Goal: Task Accomplishment & Management: Manage account settings

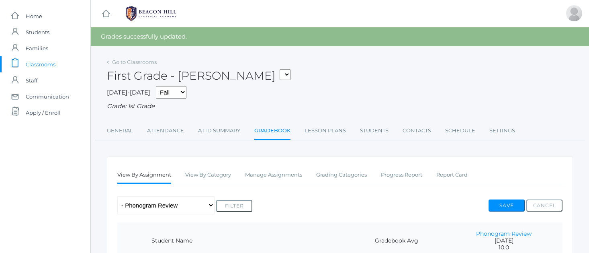
scroll to position [351, 0]
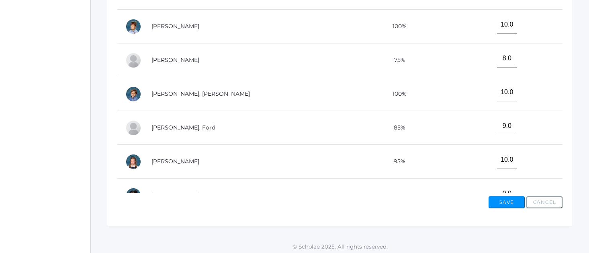
click at [502, 197] on button "Save" at bounding box center [507, 202] width 36 height 12
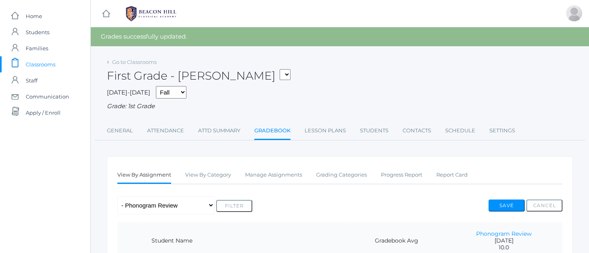
click at [271, 127] on link "Gradebook" at bounding box center [272, 131] width 36 height 17
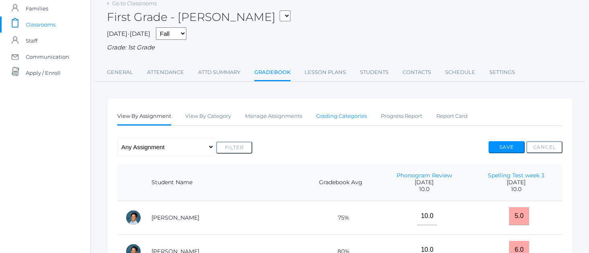
scroll to position [39, 0]
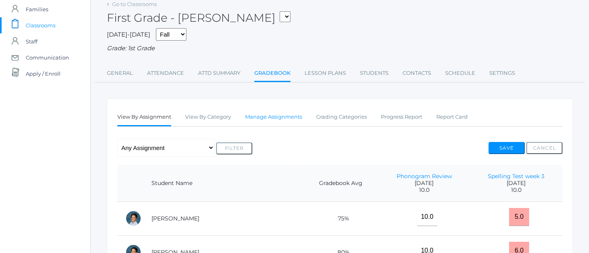
click at [281, 114] on link "Manage Assignments" at bounding box center [273, 117] width 57 height 16
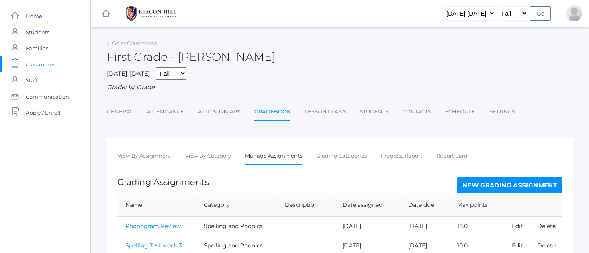
click at [512, 182] on link "New Grading Assignment" at bounding box center [510, 185] width 106 height 16
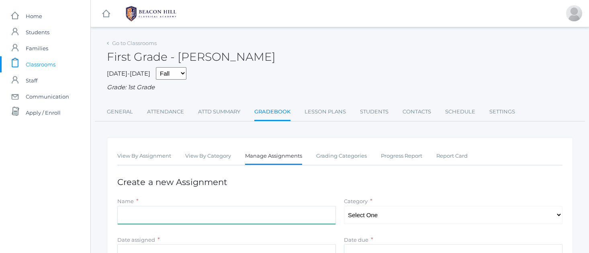
click at [139, 215] on input "Name" at bounding box center [226, 215] width 219 height 18
type input "Math Assessment"
select select "1062"
click at [129, 244] on input "Date assigned" at bounding box center [226, 253] width 219 height 18
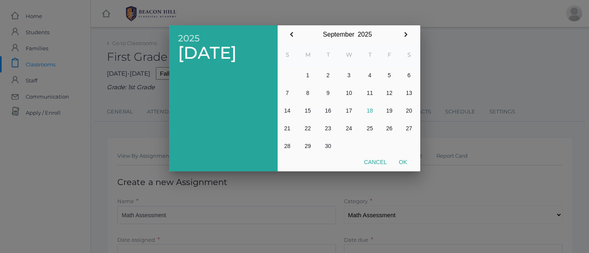
click at [369, 95] on button "11" at bounding box center [370, 93] width 19 height 18
click at [407, 162] on button "Ok" at bounding box center [403, 162] width 20 height 14
type input "2025-09-11"
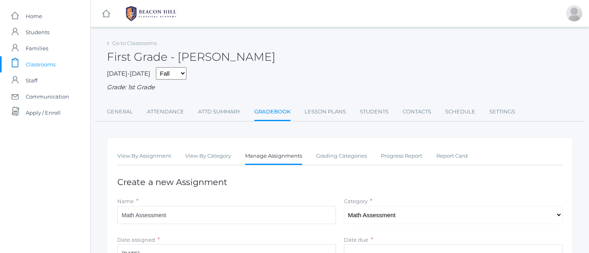
click at [364, 246] on input "Date due" at bounding box center [453, 253] width 219 height 18
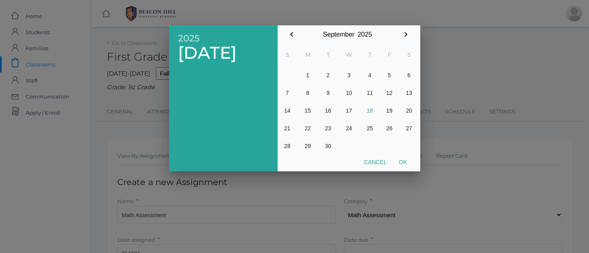
click at [370, 93] on button "11" at bounding box center [370, 93] width 19 height 18
click at [405, 159] on button "Ok" at bounding box center [403, 162] width 20 height 14
type input "2025-09-11"
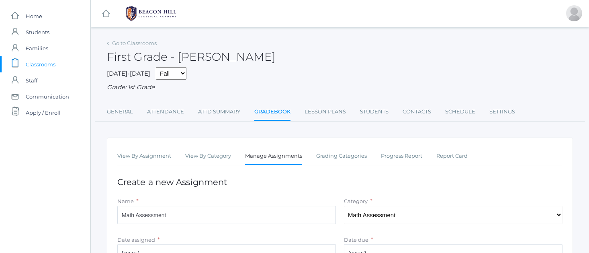
click at [443, 177] on h1 "Create a new Assignment" at bounding box center [339, 181] width 445 height 9
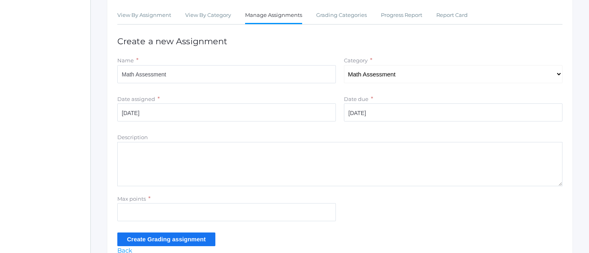
scroll to position [179, 0]
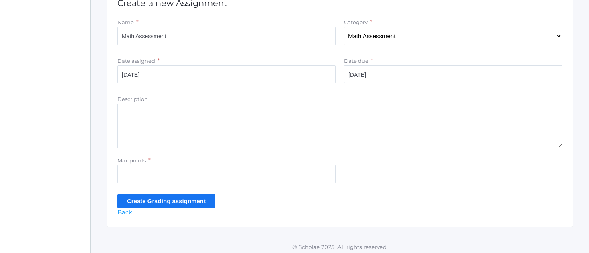
click at [164, 195] on input "Create Grading assignment" at bounding box center [166, 200] width 98 height 13
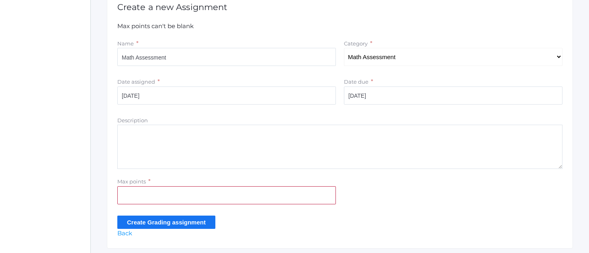
scroll to position [175, 0]
click at [139, 191] on input "Max points" at bounding box center [226, 195] width 219 height 18
type input "15"
click at [154, 219] on input "Create Grading assignment" at bounding box center [166, 221] width 98 height 13
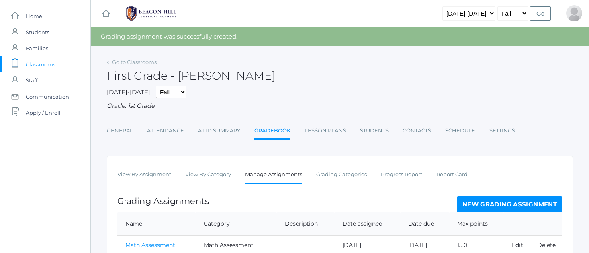
click at [137, 241] on link "Math Assessment" at bounding box center [150, 244] width 50 height 7
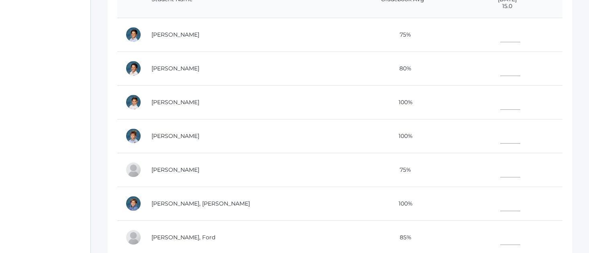
scroll to position [224, 0]
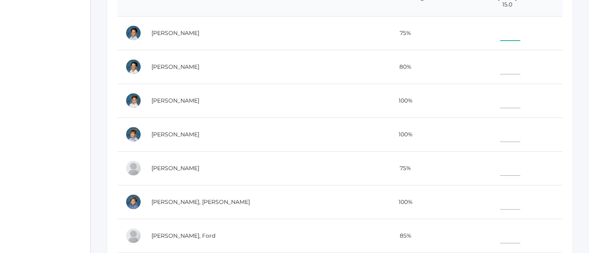
click at [500, 33] on input"] "text" at bounding box center [510, 32] width 20 height 18
click at [500, 129] on input"] "text" at bounding box center [510, 133] width 20 height 18
type input"] "15"
click at [500, 237] on input"] "text" at bounding box center [510, 234] width 20 height 18
type input"] "12"
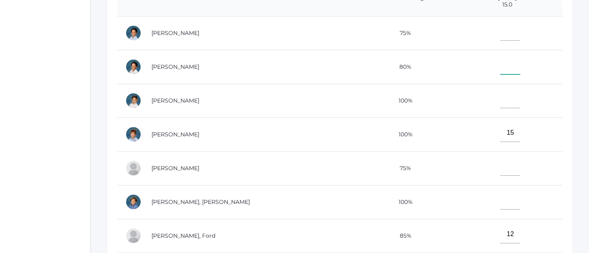
click at [500, 69] on input"] "text" at bounding box center [510, 65] width 20 height 18
type input"] "10"
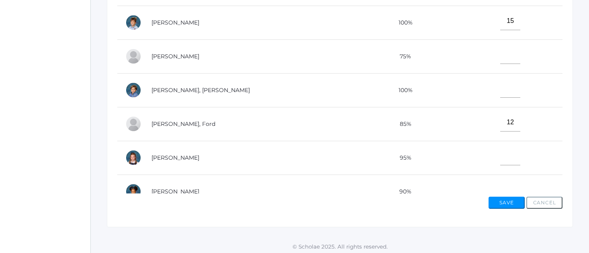
scroll to position [195, 0]
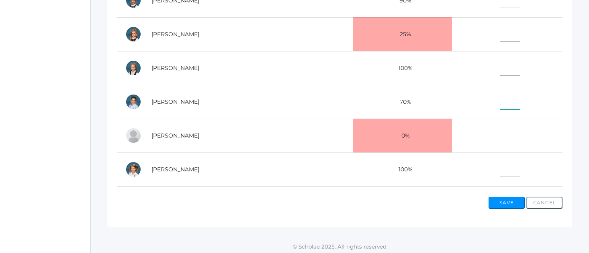
click at [500, 103] on input"] "text" at bounding box center [510, 100] width 20 height 18
type input"] "11"
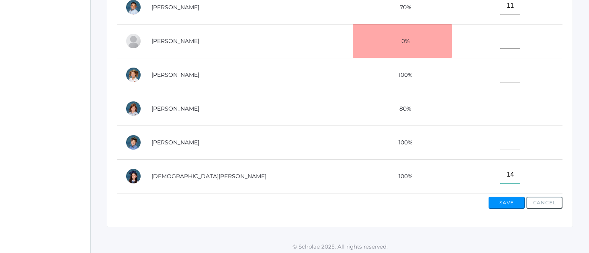
type input"] "14"
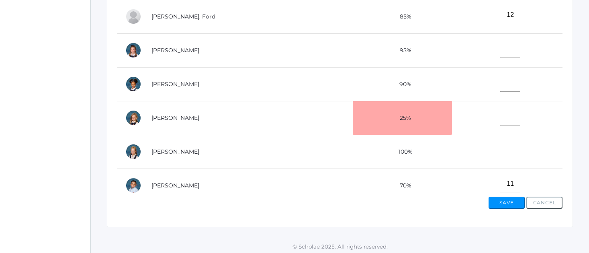
scroll to position [110, 0]
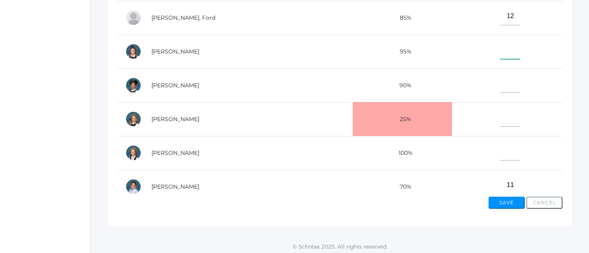
click at [500, 53] on input"] "text" at bounding box center [510, 50] width 20 height 18
type input"] "14"
click at [529, 24] on td "12" at bounding box center [507, 18] width 111 height 34
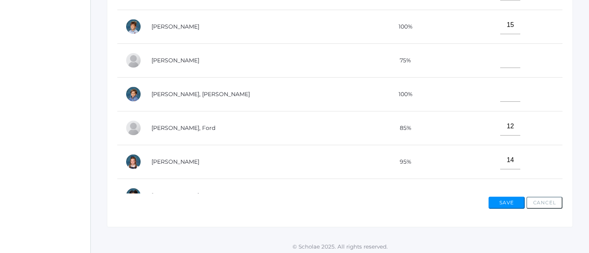
scroll to position [0, 0]
click at [519, 15] on td "15" at bounding box center [507, 27] width 111 height 34
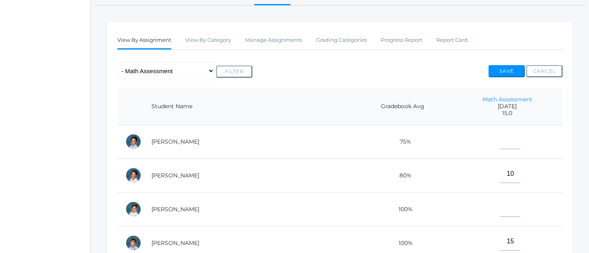
scroll to position [115, 0]
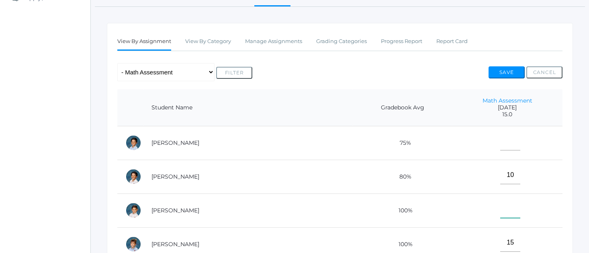
click at [500, 208] on input"] "text" at bounding box center [510, 209] width 20 height 18
type input"] "15"
click at [548, 214] on td "15" at bounding box center [507, 210] width 111 height 34
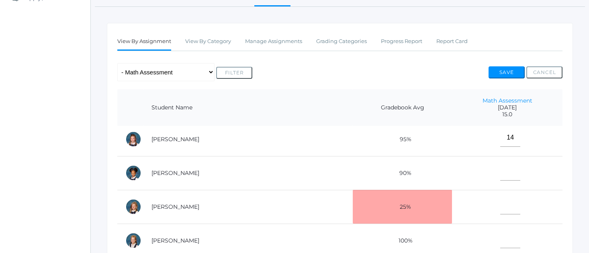
scroll to position [242, 0]
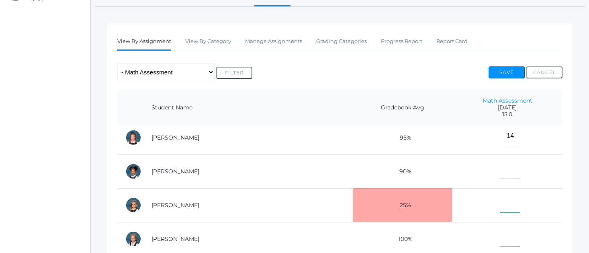
click at [500, 200] on input"] "text" at bounding box center [510, 204] width 20 height 18
type input"] "11"
click at [528, 201] on td "11" at bounding box center [507, 205] width 111 height 34
click at [500, 238] on input"] "text" at bounding box center [510, 237] width 20 height 18
type input"] "14"
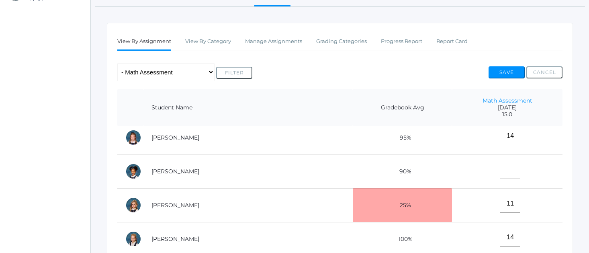
click at [214, 199] on td "[PERSON_NAME]" at bounding box center [248, 205] width 209 height 34
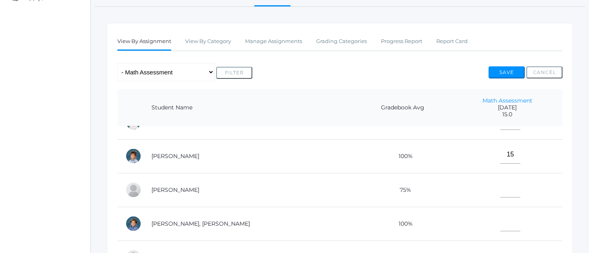
scroll to position [86, 0]
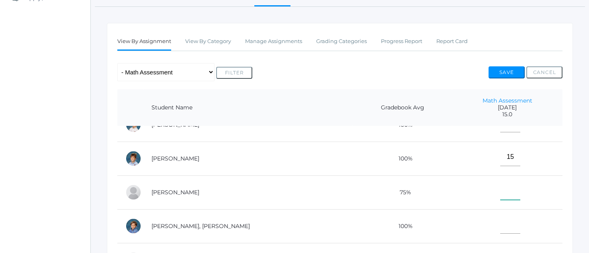
click at [500, 189] on input"] "text" at bounding box center [510, 191] width 20 height 18
type input"] "12"
click at [500, 228] on input"] "text" at bounding box center [510, 224] width 20 height 18
type input"] "14"
click at [542, 213] on td "14" at bounding box center [507, 226] width 111 height 34
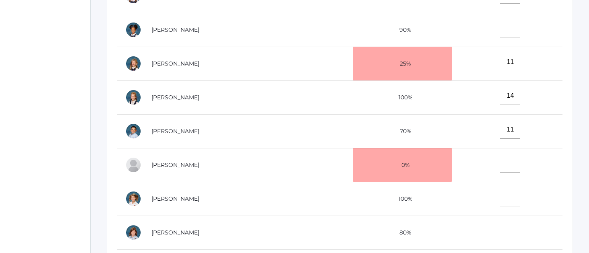
scroll to position [289, 0]
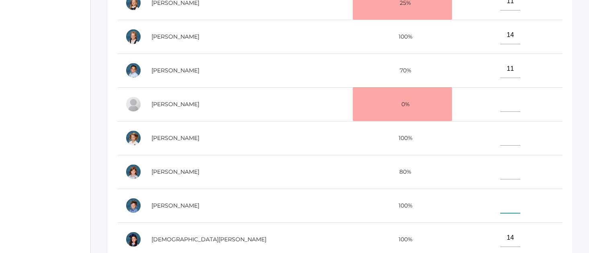
click at [500, 198] on input"] "text" at bounding box center [510, 204] width 20 height 18
type input"] "14"
click at [500, 169] on input"] "text" at bounding box center [510, 170] width 20 height 18
type input"] "14"
click at [580, 88] on div "Go to Classrooms First Grade - Watson 01LA - First Grade Watson 01LA - First Gr…" at bounding box center [340, 29] width 498 height 522
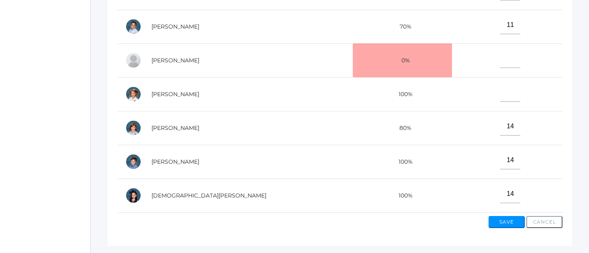
scroll to position [314, 0]
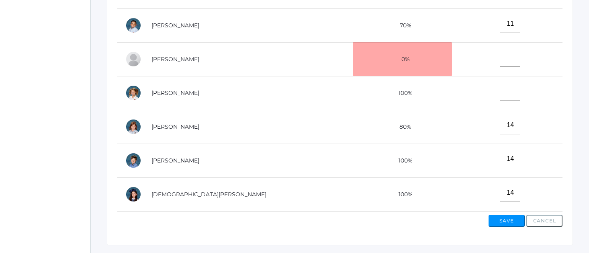
click at [566, 77] on div "View By Assignment View By Category Manage Assignments Grading Categories Progr…" at bounding box center [340, 35] width 466 height 422
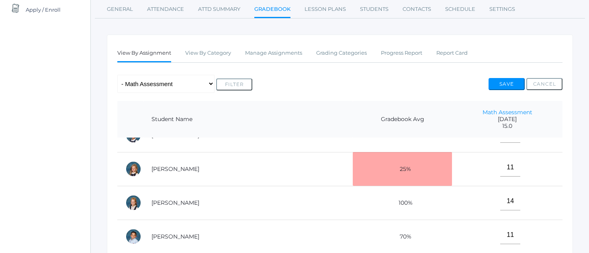
scroll to position [95, 0]
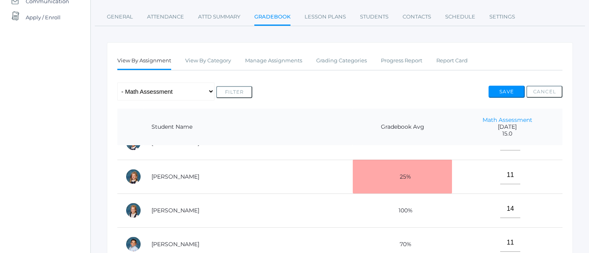
click at [522, 145] on td at bounding box center [507, 143] width 111 height 34
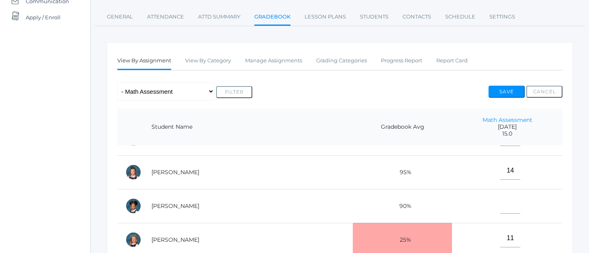
scroll to position [227, 0]
click at [500, 204] on input"] "text" at bounding box center [510, 204] width 20 height 18
type input"] "12"
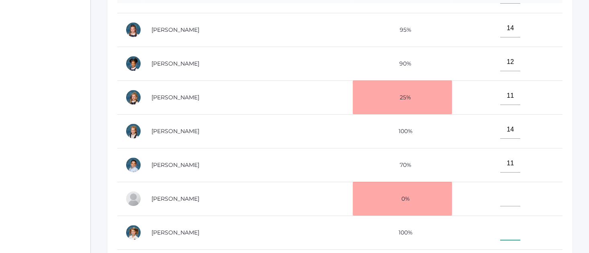
click at [500, 230] on input"] "text" at bounding box center [510, 231] width 20 height 18
type input"] "12"
click at [500, 199] on input"] "text" at bounding box center [510, 197] width 20 height 18
type input"] "0"
click at [267, 72] on td "[PERSON_NAME]" at bounding box center [248, 64] width 209 height 34
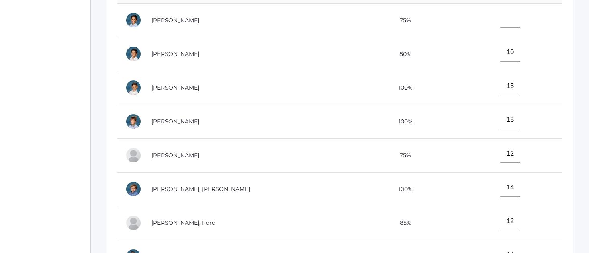
scroll to position [0, 0]
click at [500, 17] on input"] "text" at bounding box center [510, 19] width 20 height 18
type input"] "11"
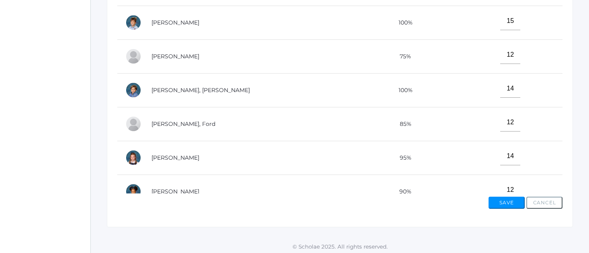
scroll to position [195, 0]
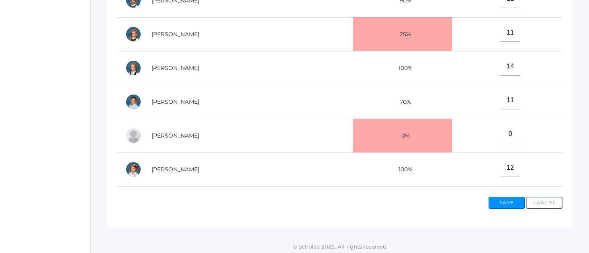
click at [511, 197] on button "Save" at bounding box center [507, 203] width 36 height 12
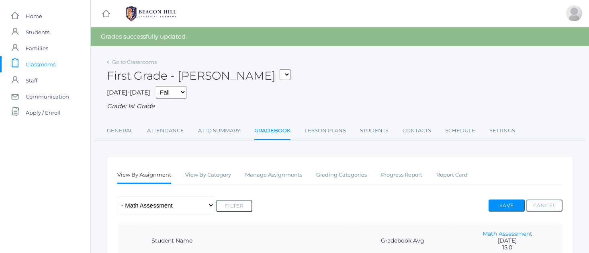
click at [263, 127] on link "Gradebook" at bounding box center [272, 131] width 36 height 17
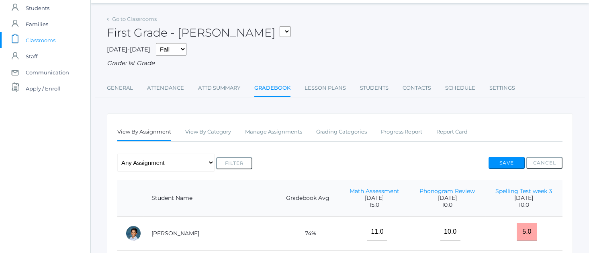
scroll to position [26, 0]
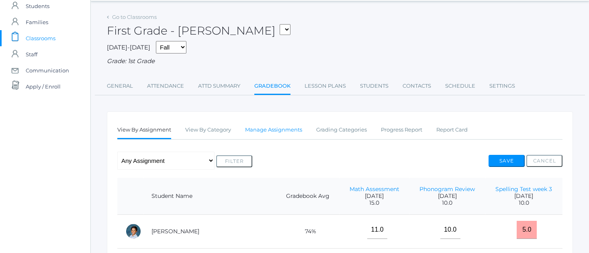
click at [268, 129] on link "Manage Assignments" at bounding box center [273, 130] width 57 height 16
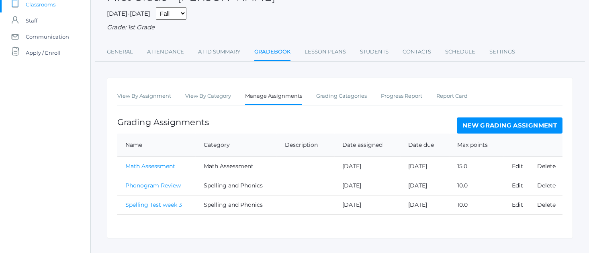
scroll to position [60, 0]
click at [152, 201] on link "Spelling Test week 3" at bounding box center [153, 204] width 57 height 7
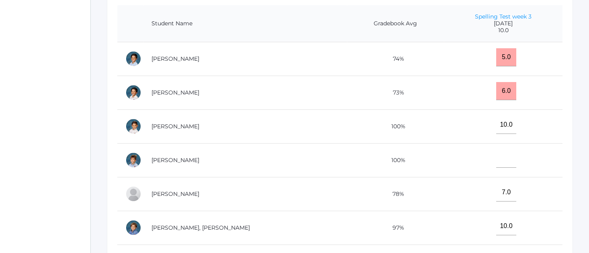
scroll to position [199, 0]
click at [498, 154] on input"] "text" at bounding box center [506, 158] width 20 height 18
type input"] "10"
click at [102, 58] on div "Go to Classrooms First Grade - Watson 01LA - First Grade Watson 01LA - First Gr…" at bounding box center [340, 99] width 498 height 522
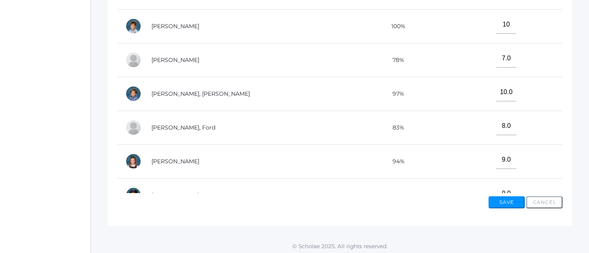
scroll to position [332, 0]
click at [511, 197] on button "Save" at bounding box center [507, 203] width 36 height 12
